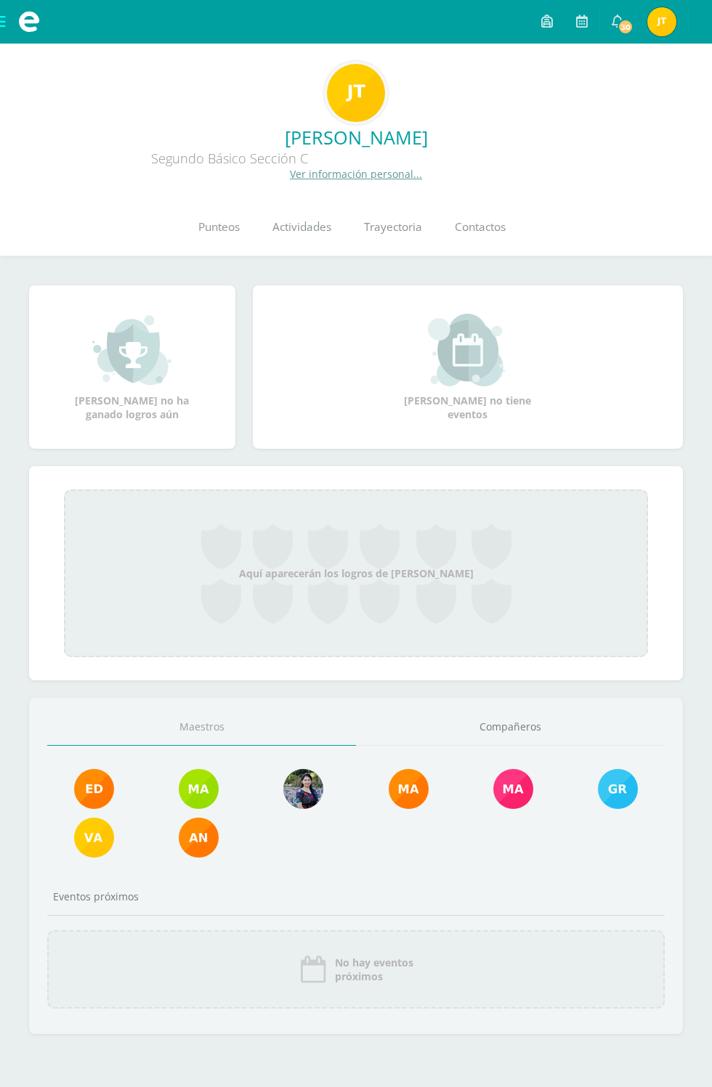
click at [669, 25] on img at bounding box center [661, 21] width 29 height 29
click at [696, 21] on icon at bounding box center [696, 21] width 8 height 13
click at [689, 99] on link "Cerrar sesión" at bounding box center [643, 98] width 115 height 21
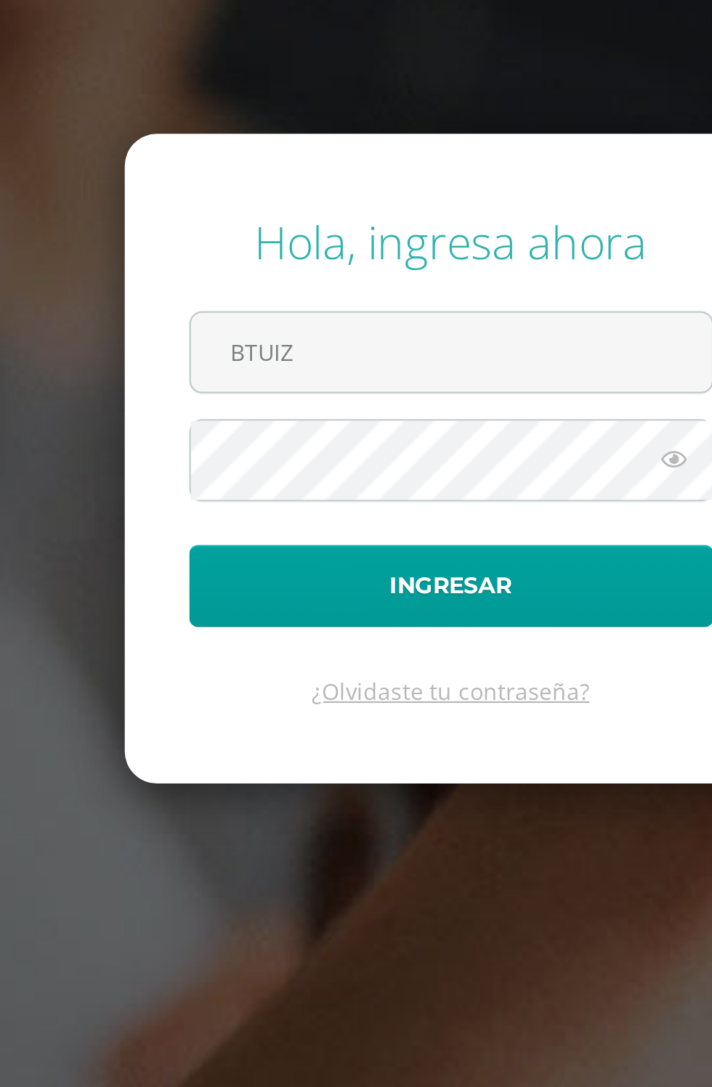
click at [351, 496] on input "BTUIZ" at bounding box center [356, 479] width 235 height 36
type input "brendatuiz25@maiagt.org"
click at [238, 565] on button "Ingresar" at bounding box center [356, 583] width 236 height 37
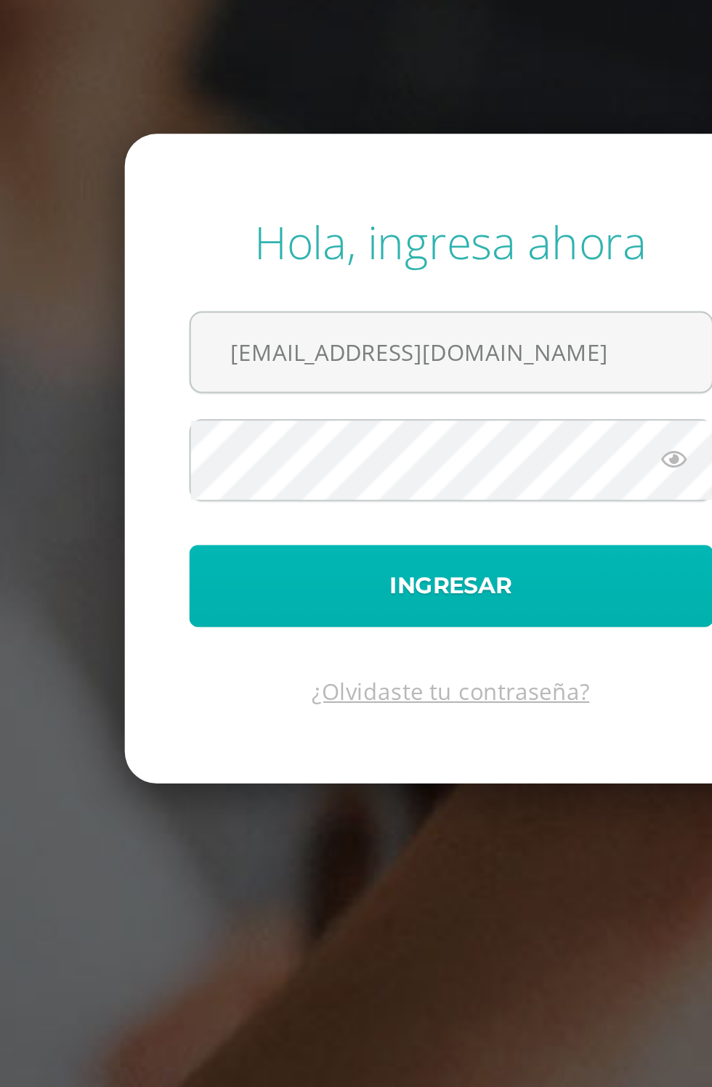
click at [395, 602] on button "Ingresar" at bounding box center [356, 583] width 236 height 37
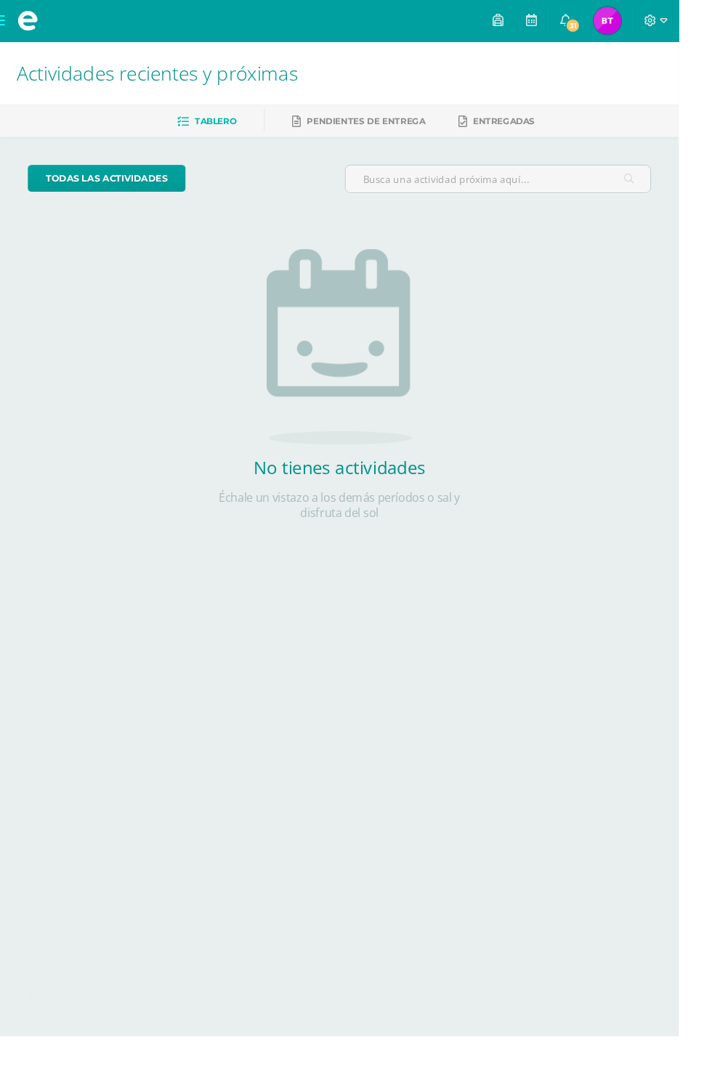
click at [652, 26] on img at bounding box center [637, 21] width 29 height 29
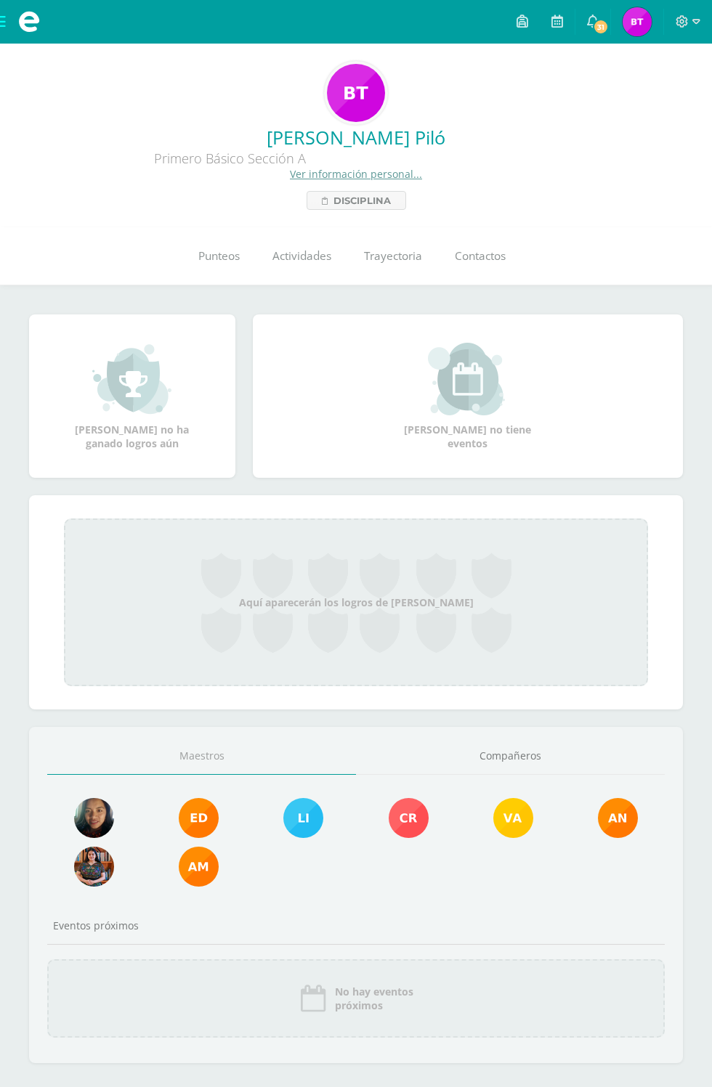
click at [220, 271] on link "Punteos" at bounding box center [219, 256] width 74 height 58
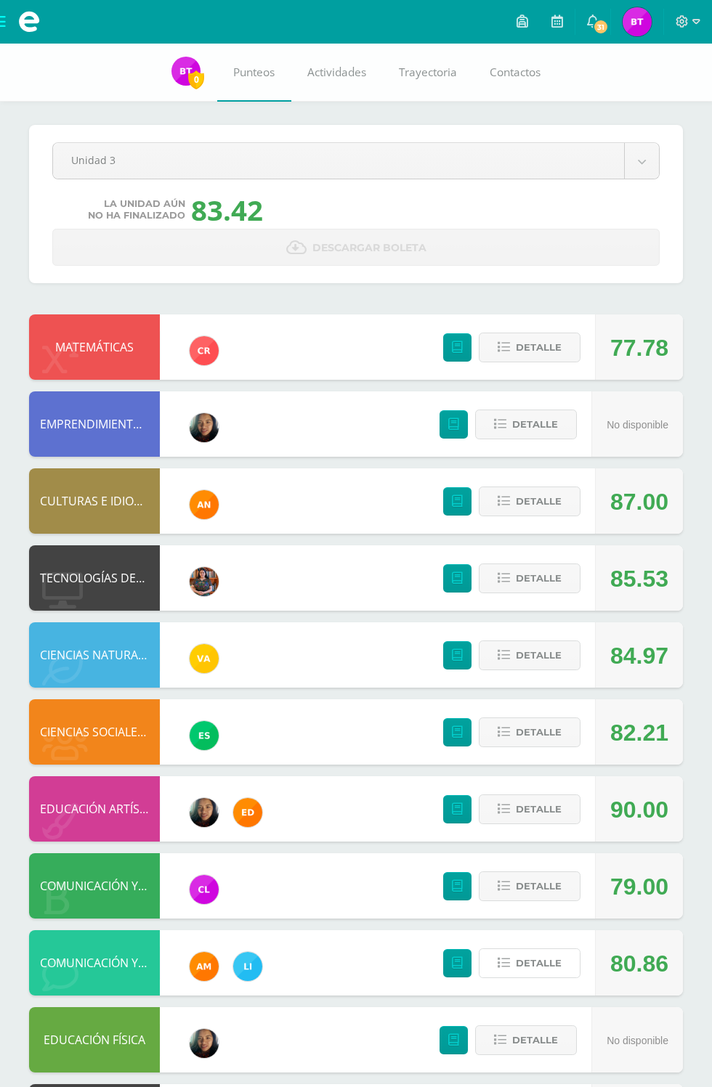
click at [548, 968] on span "Detalle" at bounding box center [539, 963] width 46 height 27
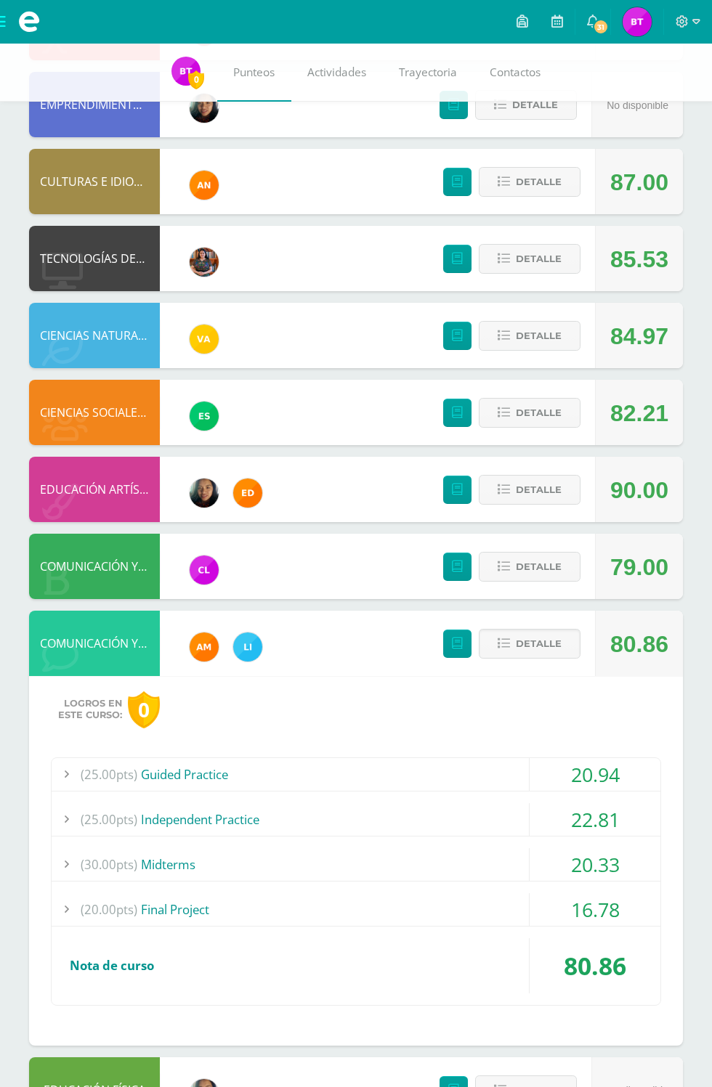
scroll to position [336, 0]
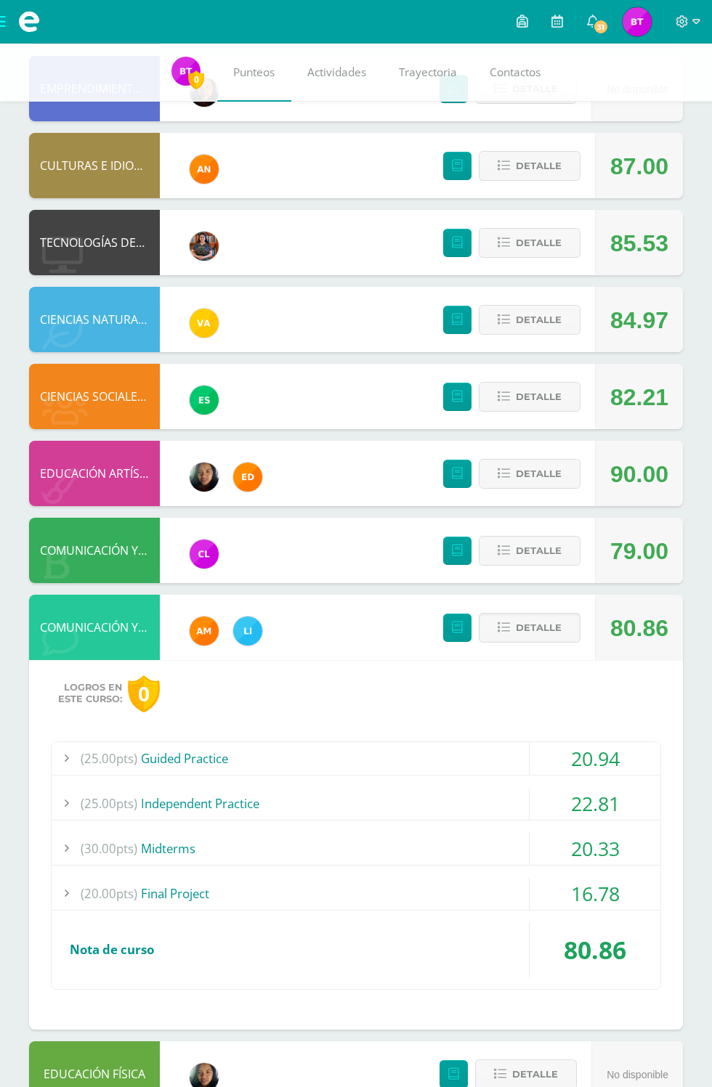
click at [633, 895] on div "16.78" at bounding box center [595, 894] width 131 height 33
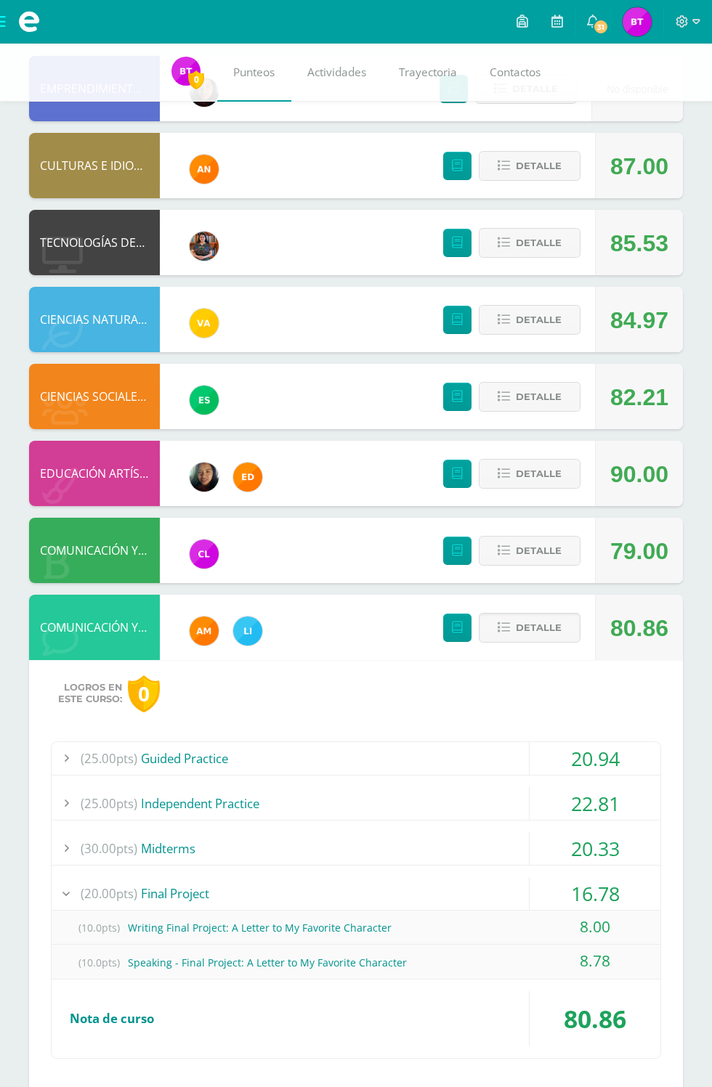
click at [523, 640] on span "Detalle" at bounding box center [539, 628] width 46 height 27
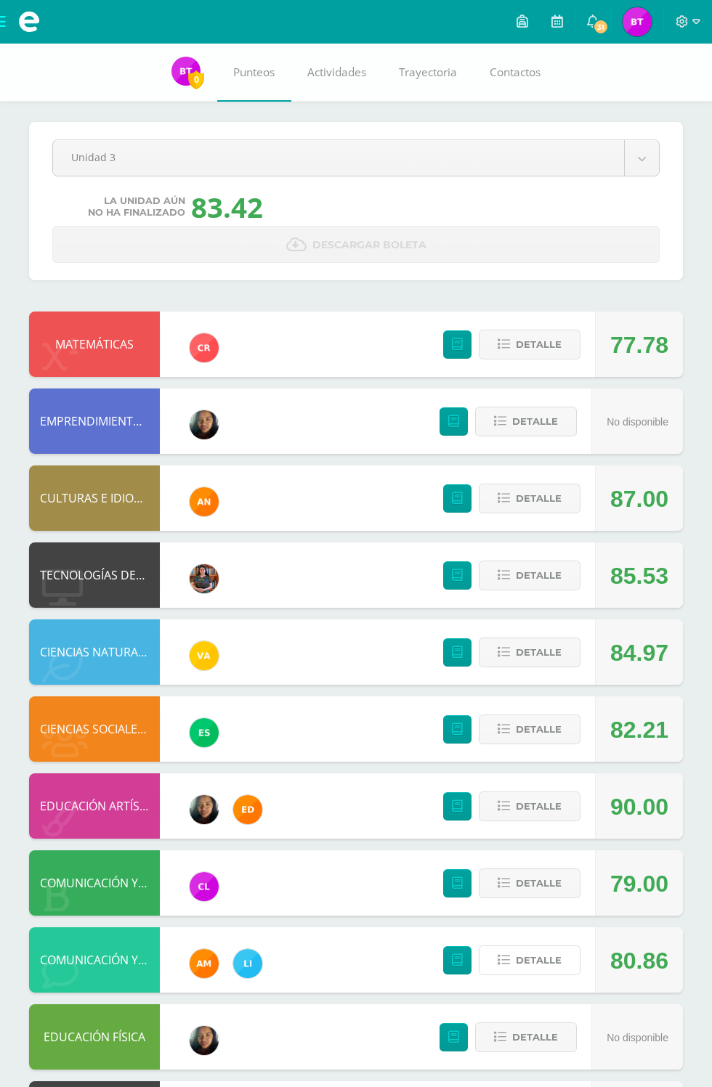
scroll to position [0, 0]
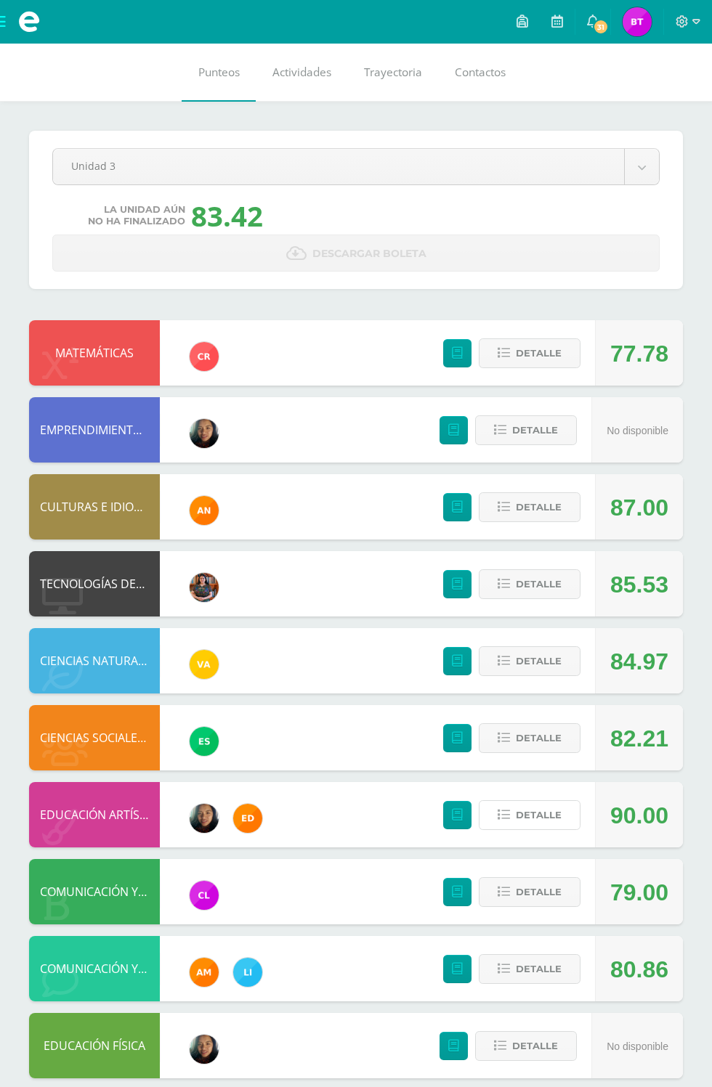
click at [572, 821] on button "Detalle" at bounding box center [530, 816] width 102 height 30
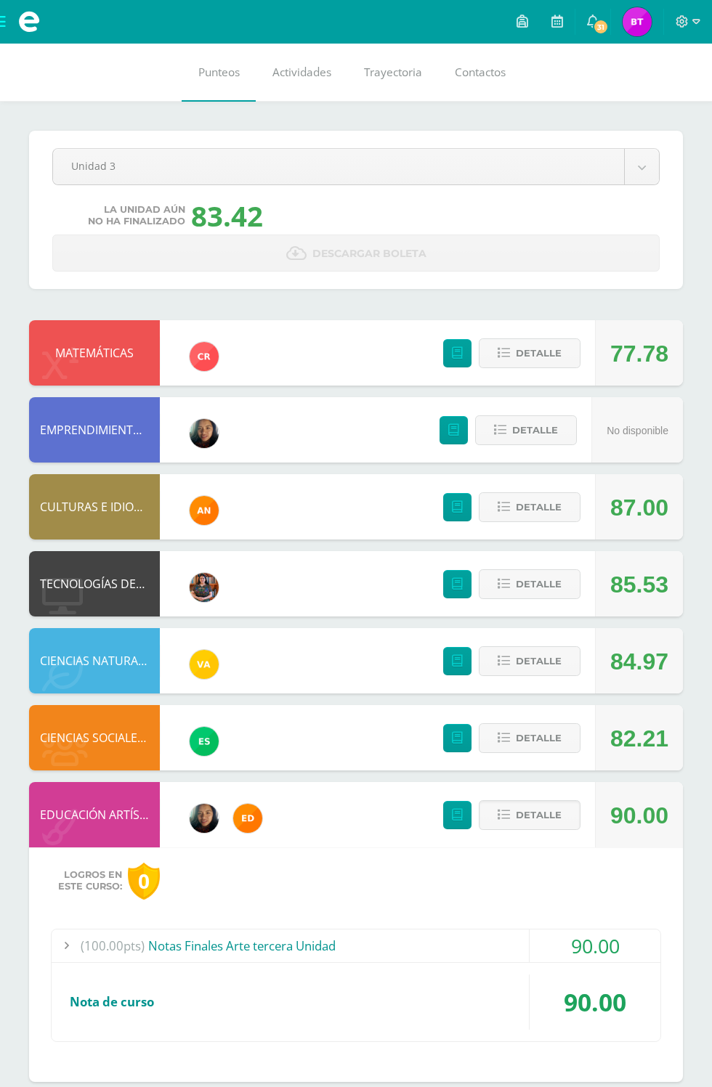
click at [528, 816] on span "Detalle" at bounding box center [539, 815] width 46 height 27
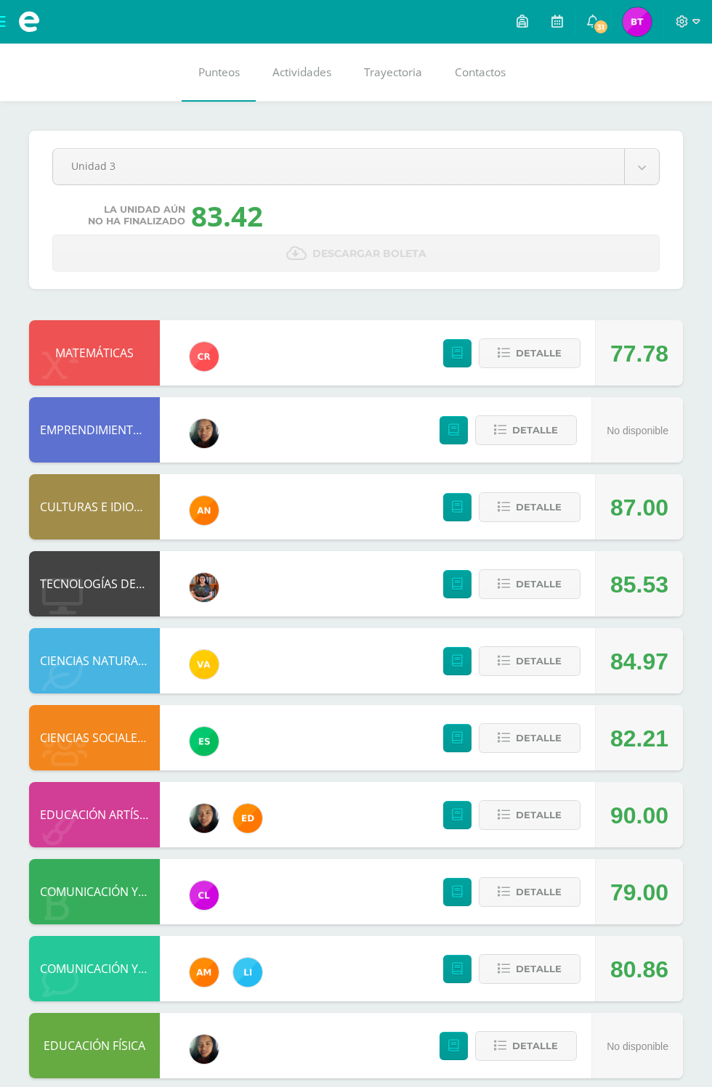
click at [652, 900] on div "79.00" at bounding box center [639, 892] width 58 height 65
click at [516, 890] on span "Detalle" at bounding box center [539, 892] width 46 height 27
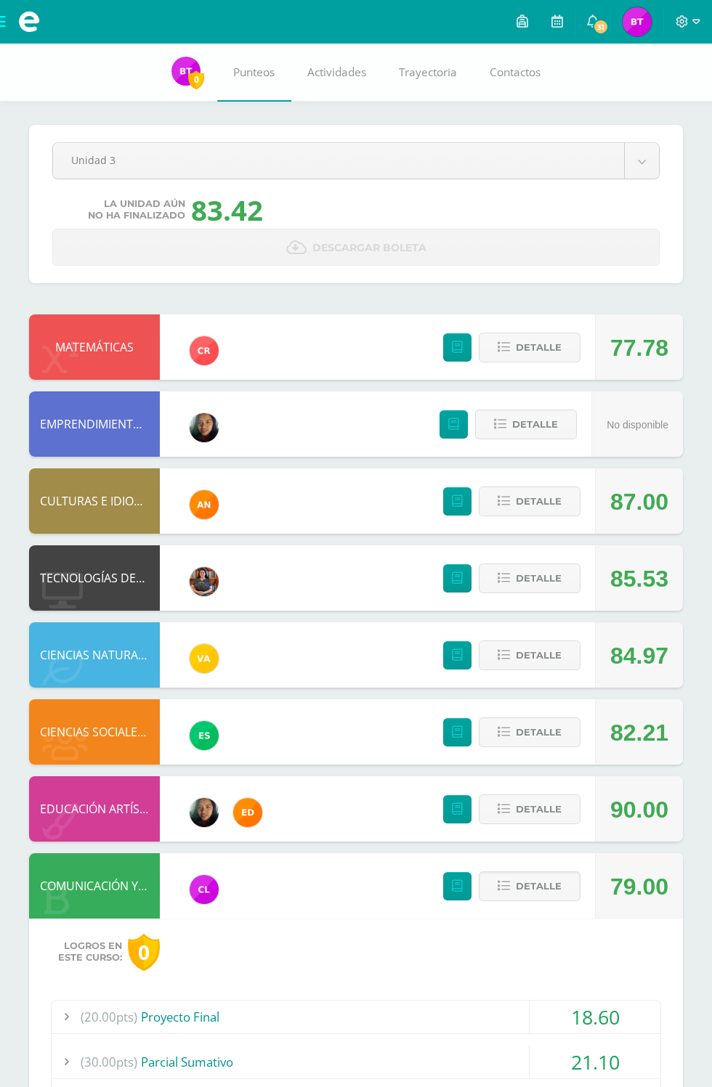
scroll to position [336, 0]
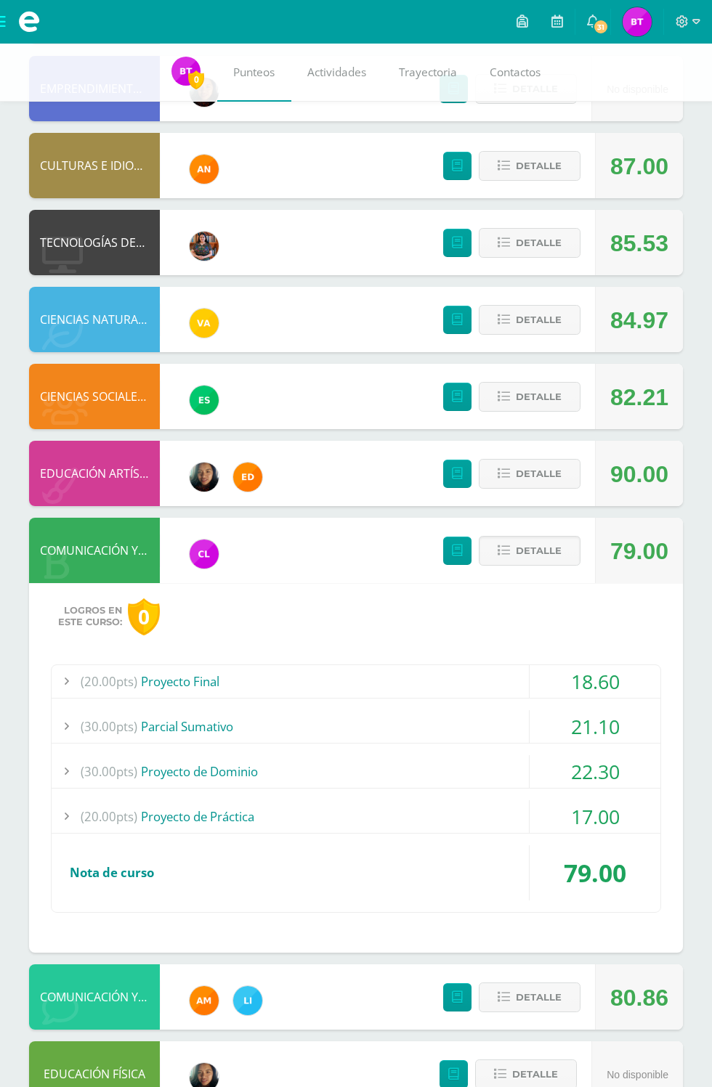
click at [642, 817] on div "17.00" at bounding box center [595, 817] width 131 height 33
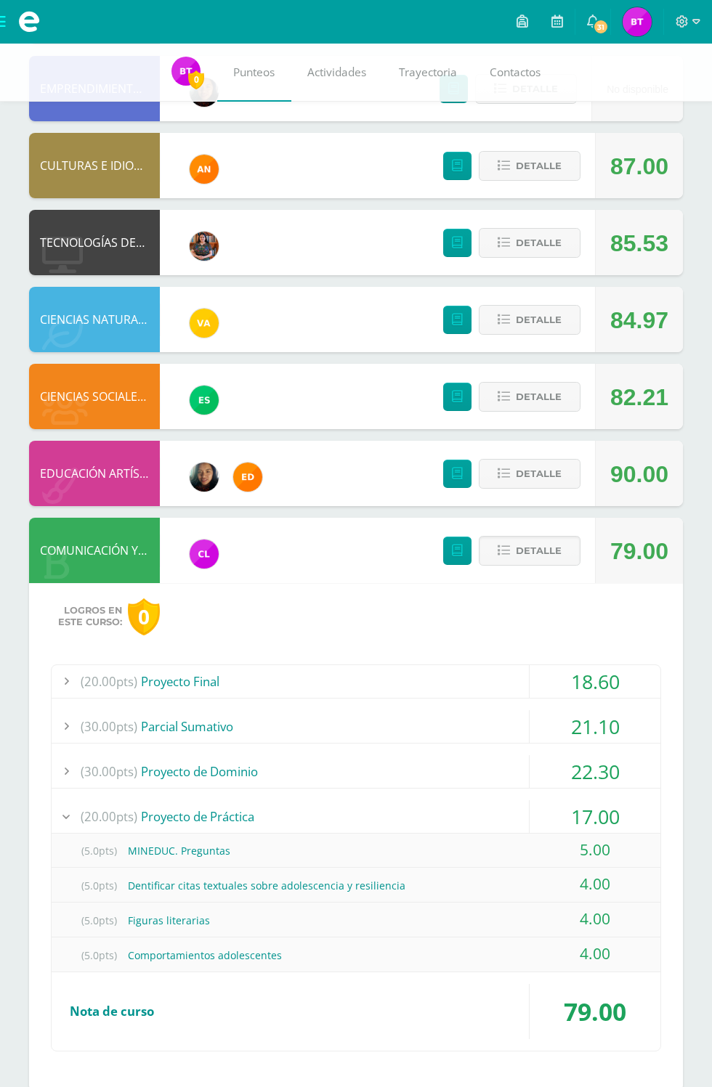
click at [642, 802] on div "17.00" at bounding box center [595, 817] width 131 height 33
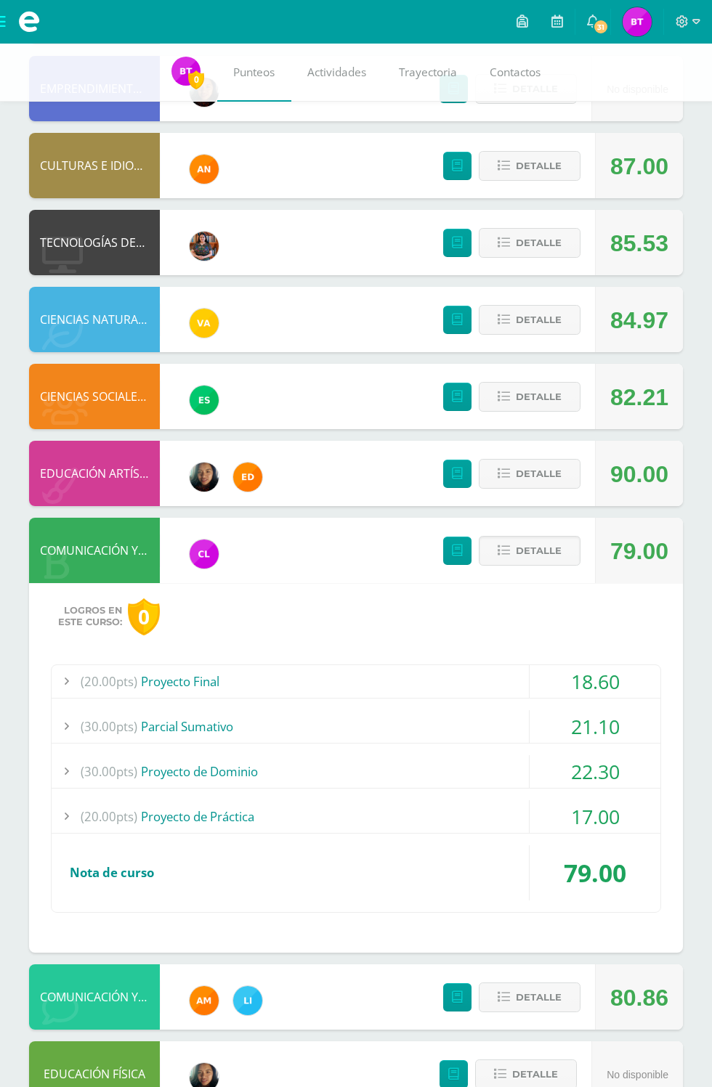
click at [634, 764] on div "22.30" at bounding box center [595, 772] width 131 height 33
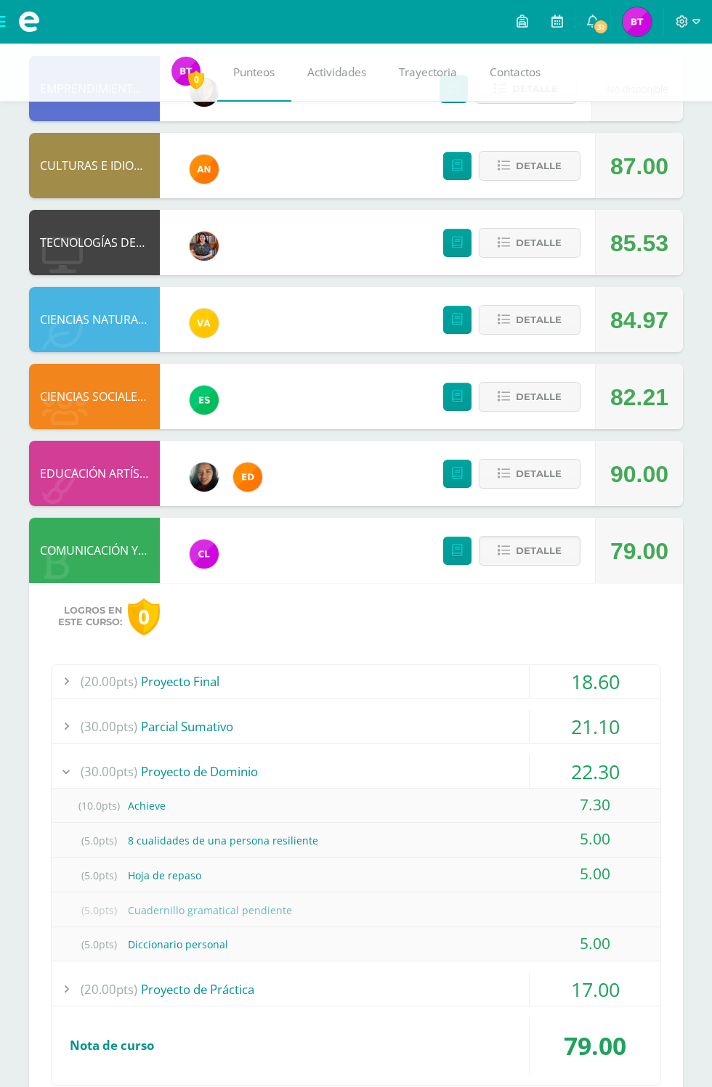
click at [696, 863] on div "Pendiente Unidad 3 Unidad 1 Unidad 2 Unidad 3 Unidad 4 La unidad aún no ha fina…" at bounding box center [356, 547] width 712 height 1679
click at [529, 546] on span "Detalle" at bounding box center [539, 551] width 46 height 27
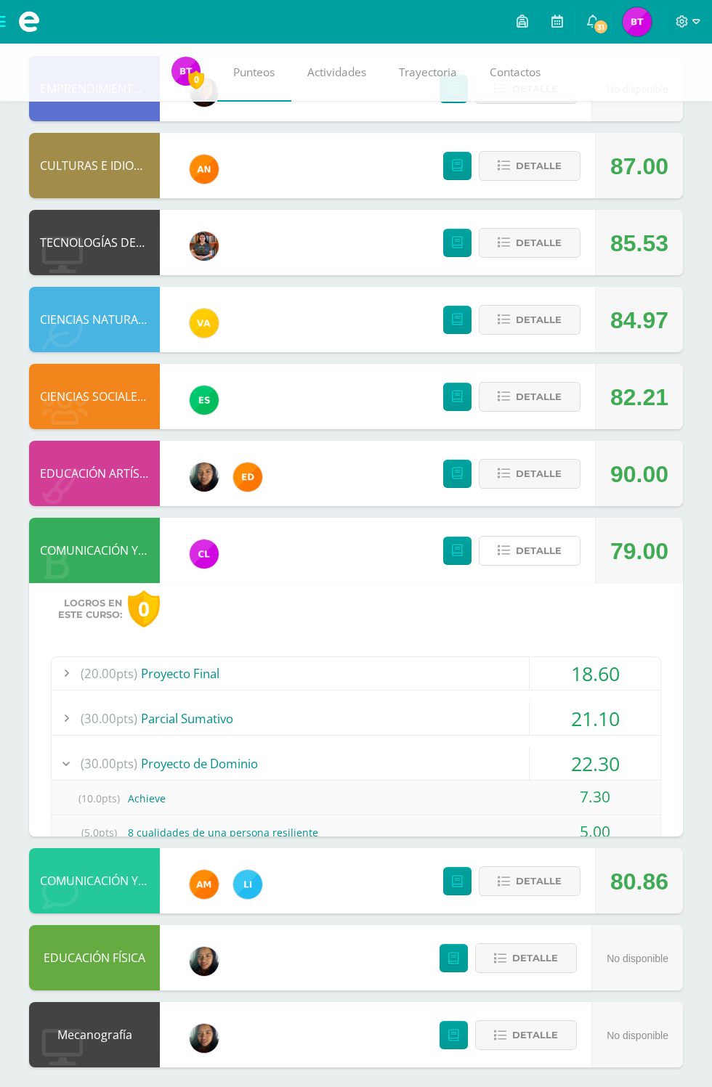
scroll to position [0, 0]
